Goal: Download file/media

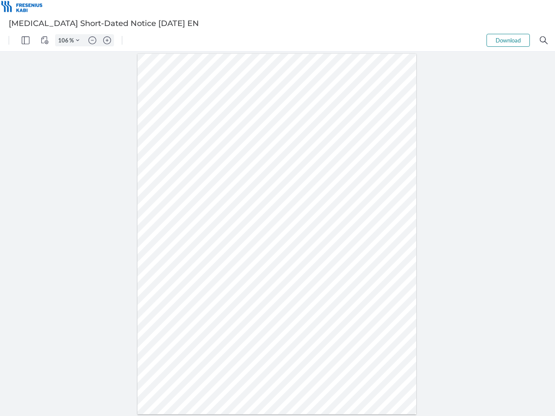
click at [26, 40] on img "Panel" at bounding box center [26, 40] width 8 height 8
click at [45, 40] on img "View Controls" at bounding box center [45, 40] width 8 height 8
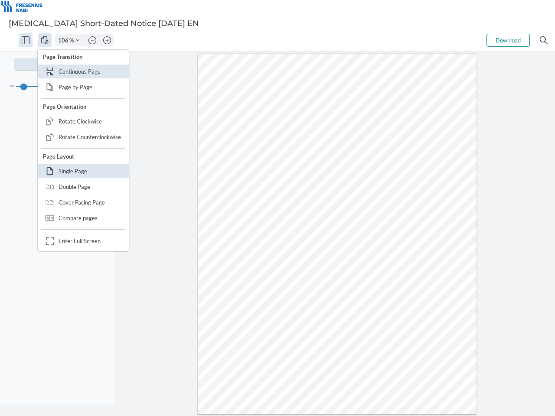
click at [65, 40] on input "106" at bounding box center [62, 40] width 14 height 8
click at [78, 40] on img "Zoom Controls" at bounding box center [77, 40] width 3 height 3
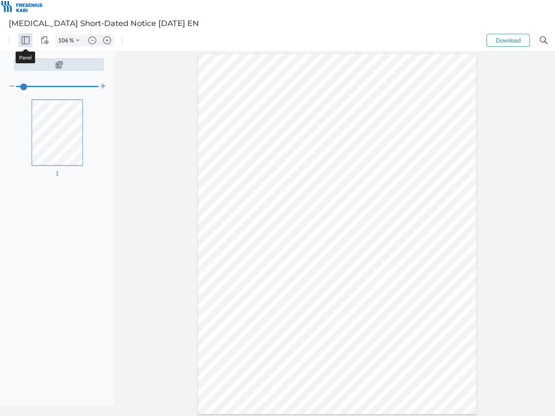
click at [92, 40] on img "Zoom out" at bounding box center [92, 40] width 8 height 8
click at [107, 40] on img "Zoom in" at bounding box center [107, 40] width 8 height 8
type input "106"
click at [508, 40] on button "Download" at bounding box center [507, 40] width 43 height 13
click at [543, 40] on img "Search" at bounding box center [543, 40] width 8 height 8
